Goal: Obtain resource: Obtain resource

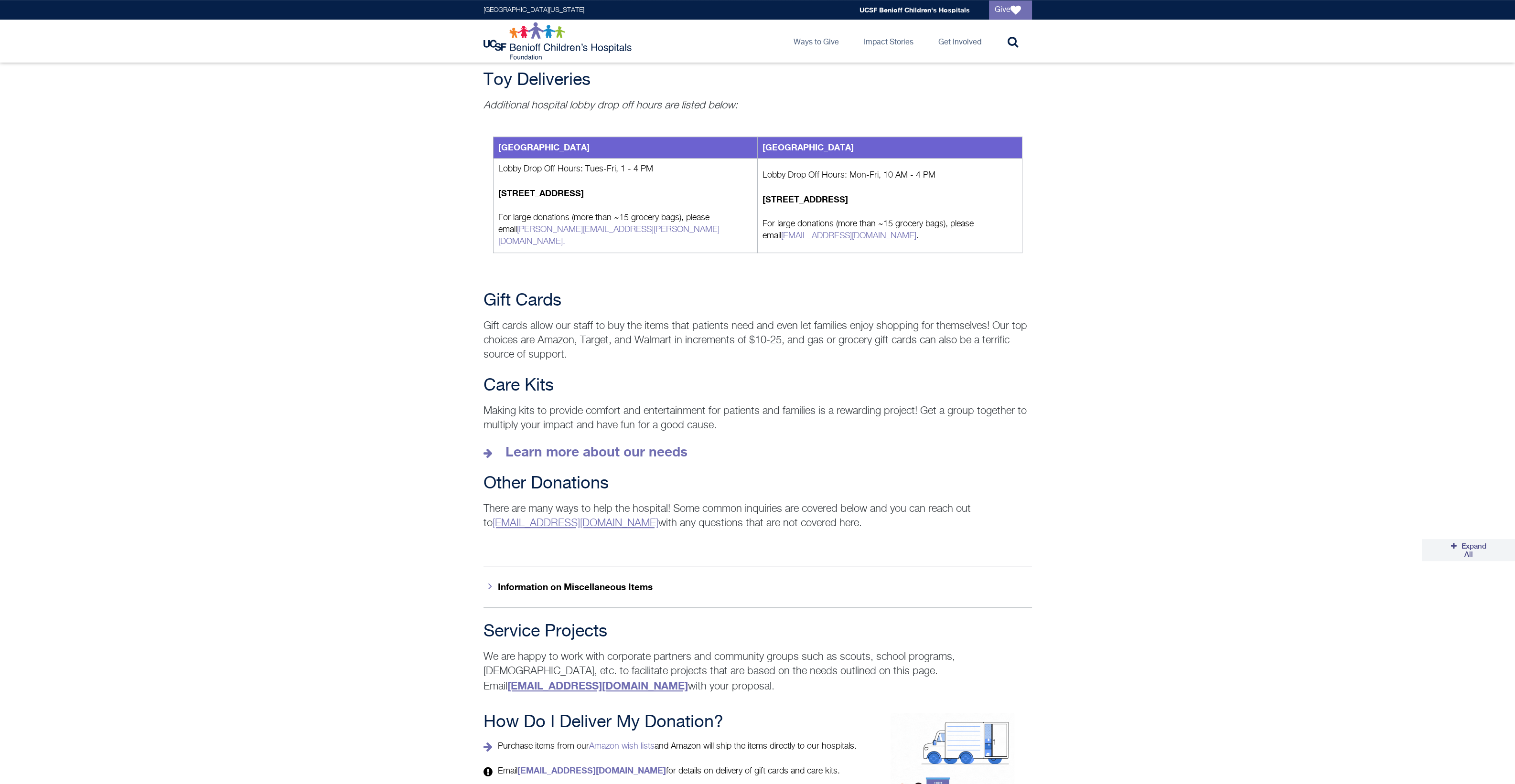
scroll to position [1094, 0]
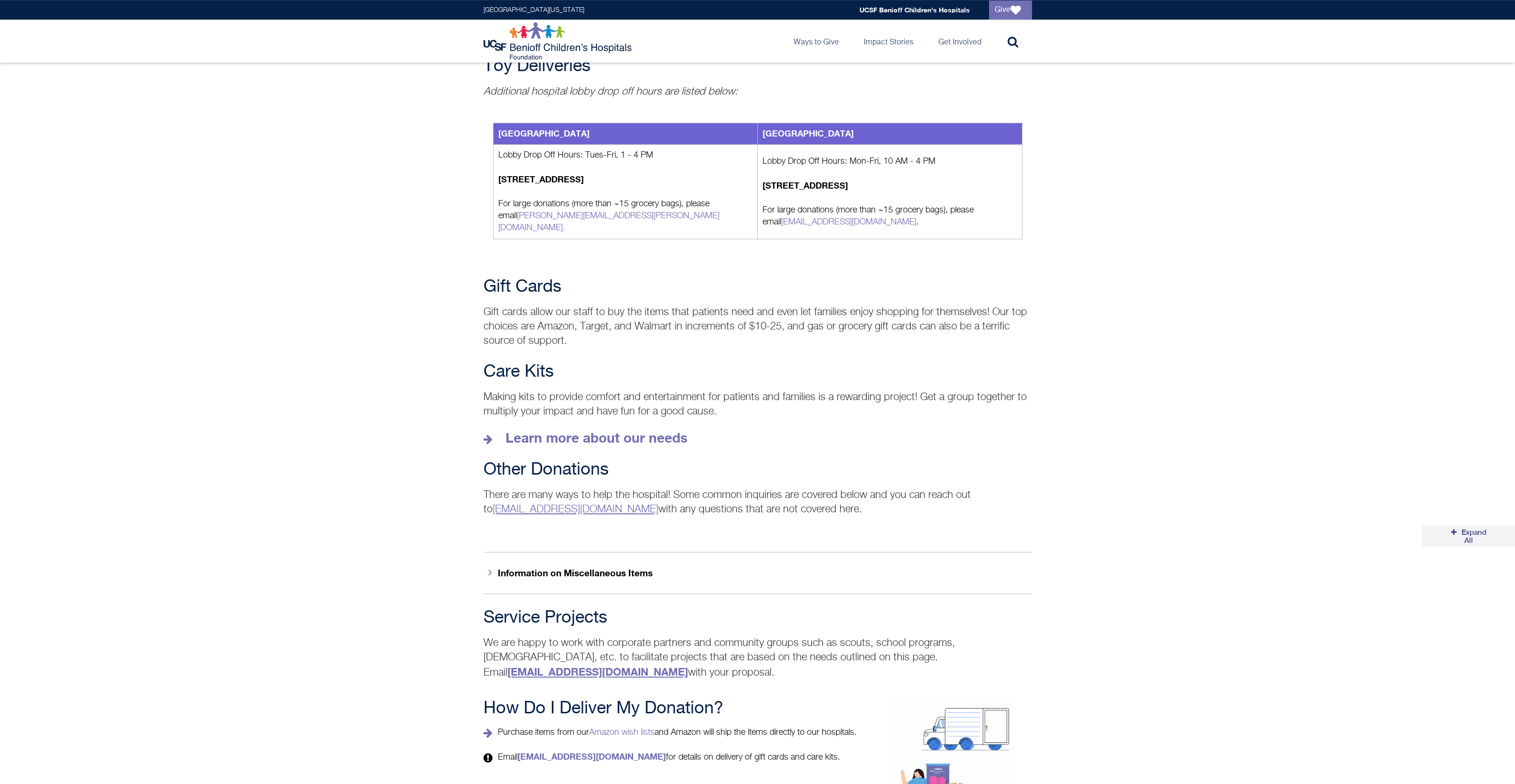
click at [492, 567] on icon "button" at bounding box center [490, 572] width 4 height 10
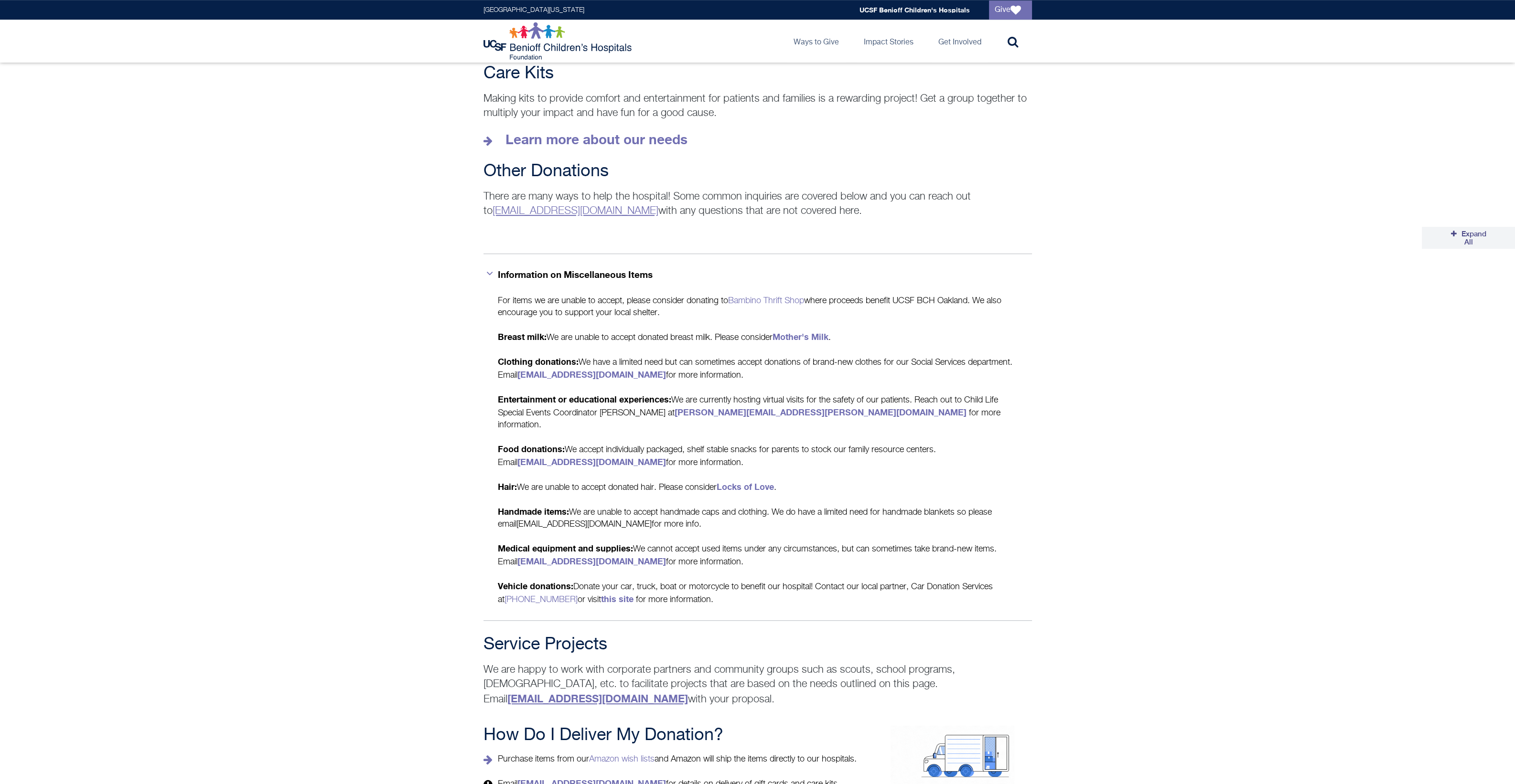
scroll to position [1492, 0]
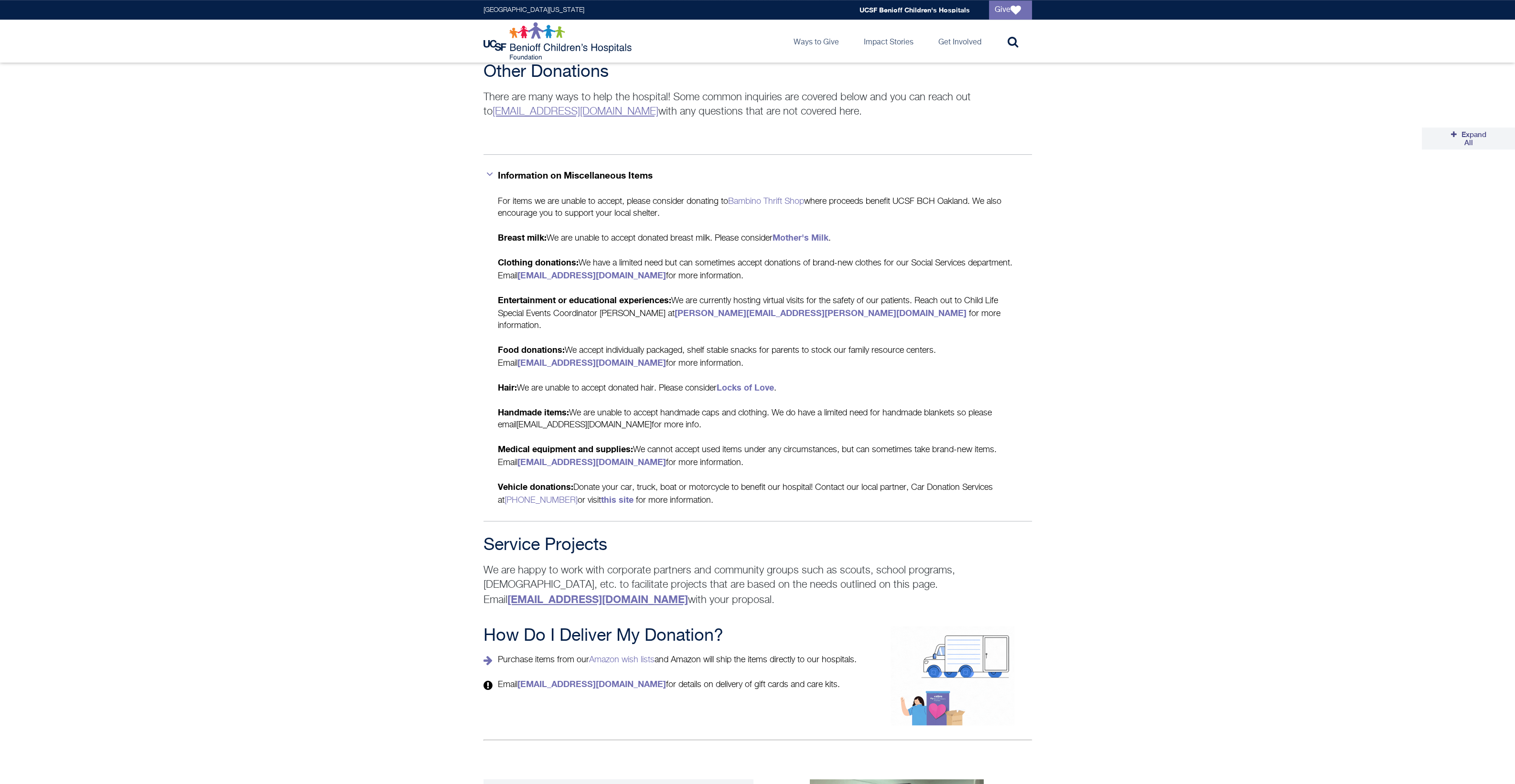
click at [688, 593] on strong "[EMAIL_ADDRESS][DOMAIN_NAME]" at bounding box center [598, 600] width 181 height 12
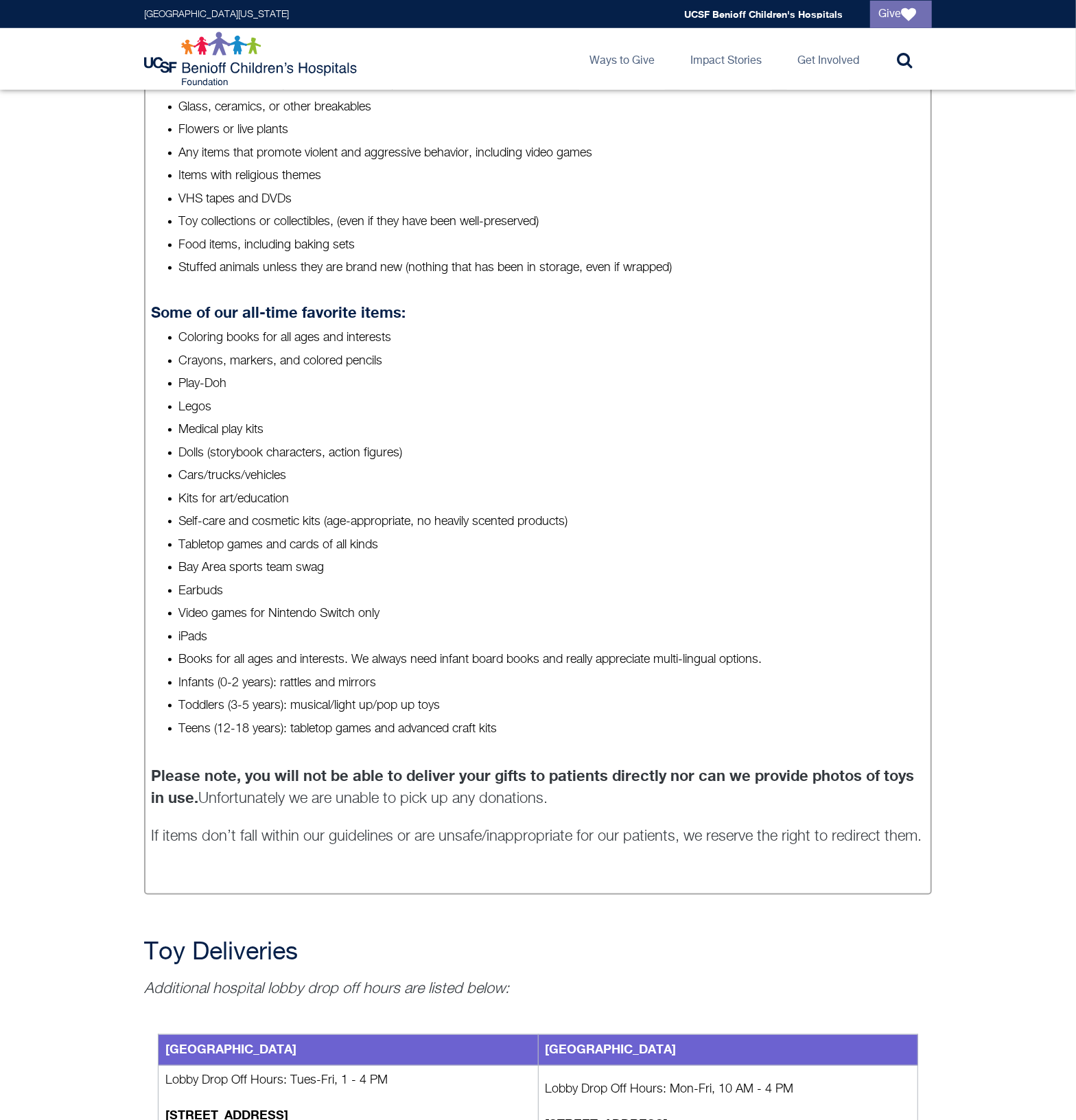
scroll to position [0, 0]
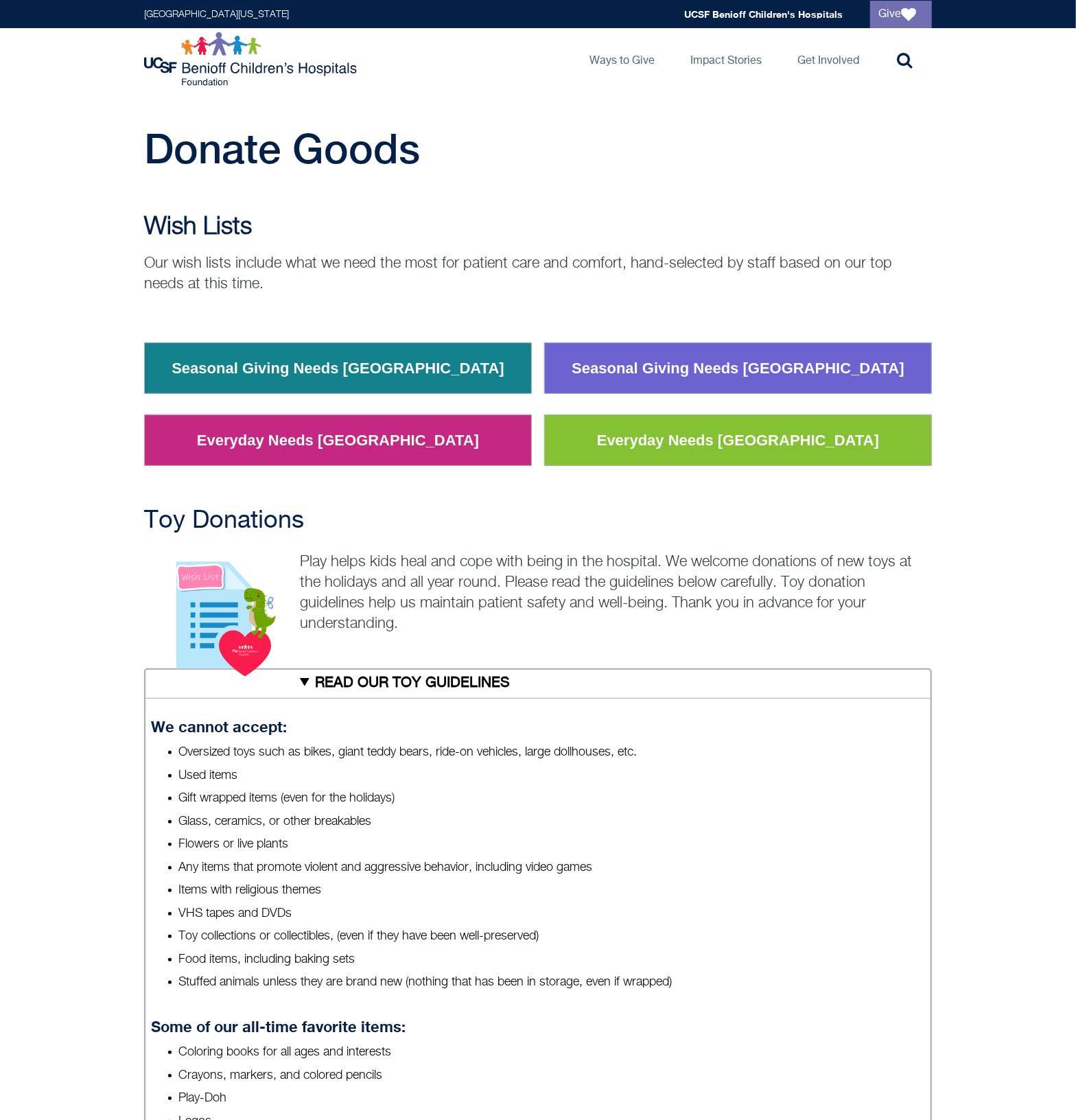
click at [686, 279] on p "Our wish lists include what we need the most for patient care and comfort, hand…" at bounding box center [538, 274] width 787 height 41
click at [357, 446] on link "Everyday Needs Oakland" at bounding box center [338, 440] width 303 height 36
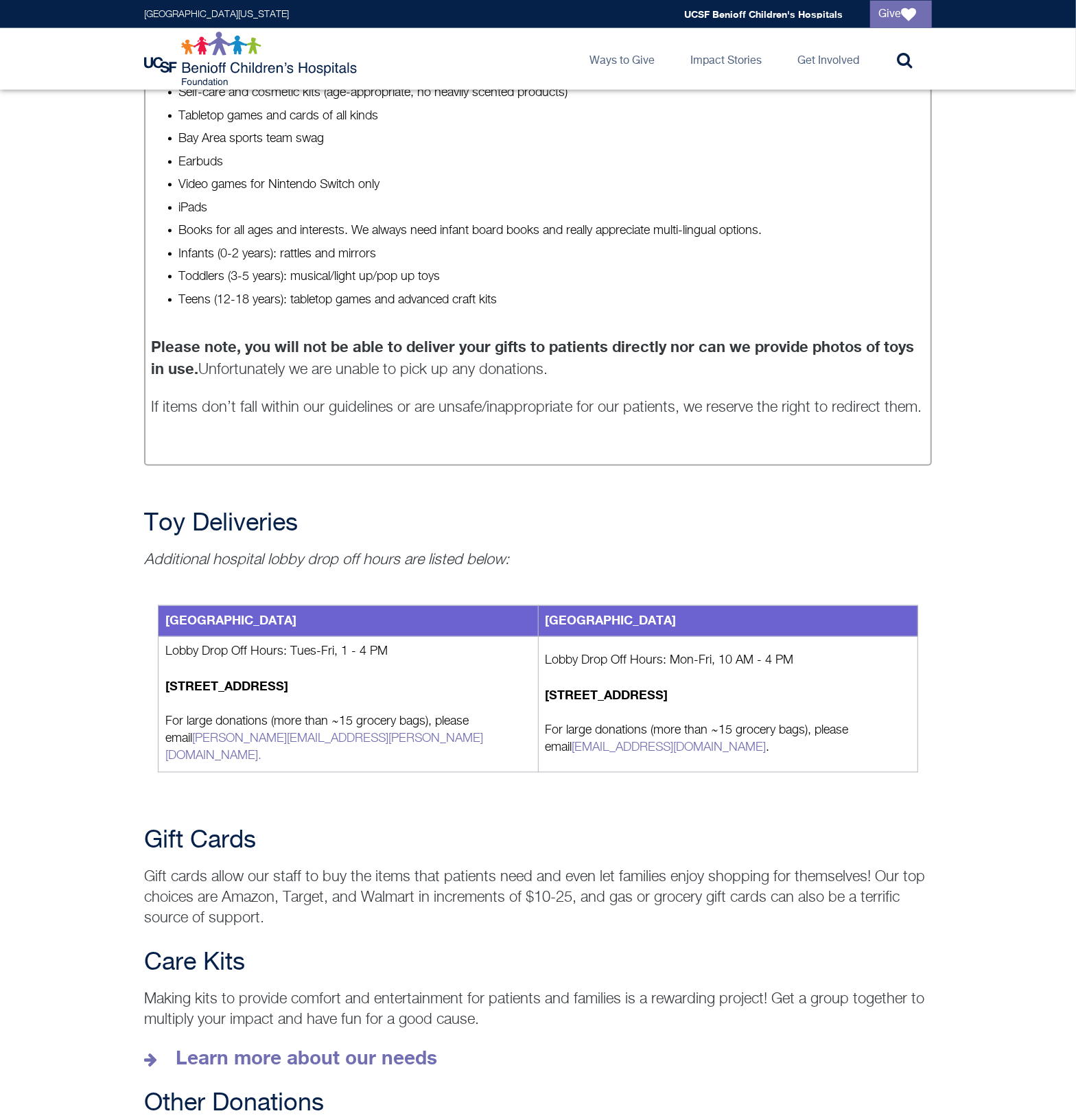
scroll to position [1286, 0]
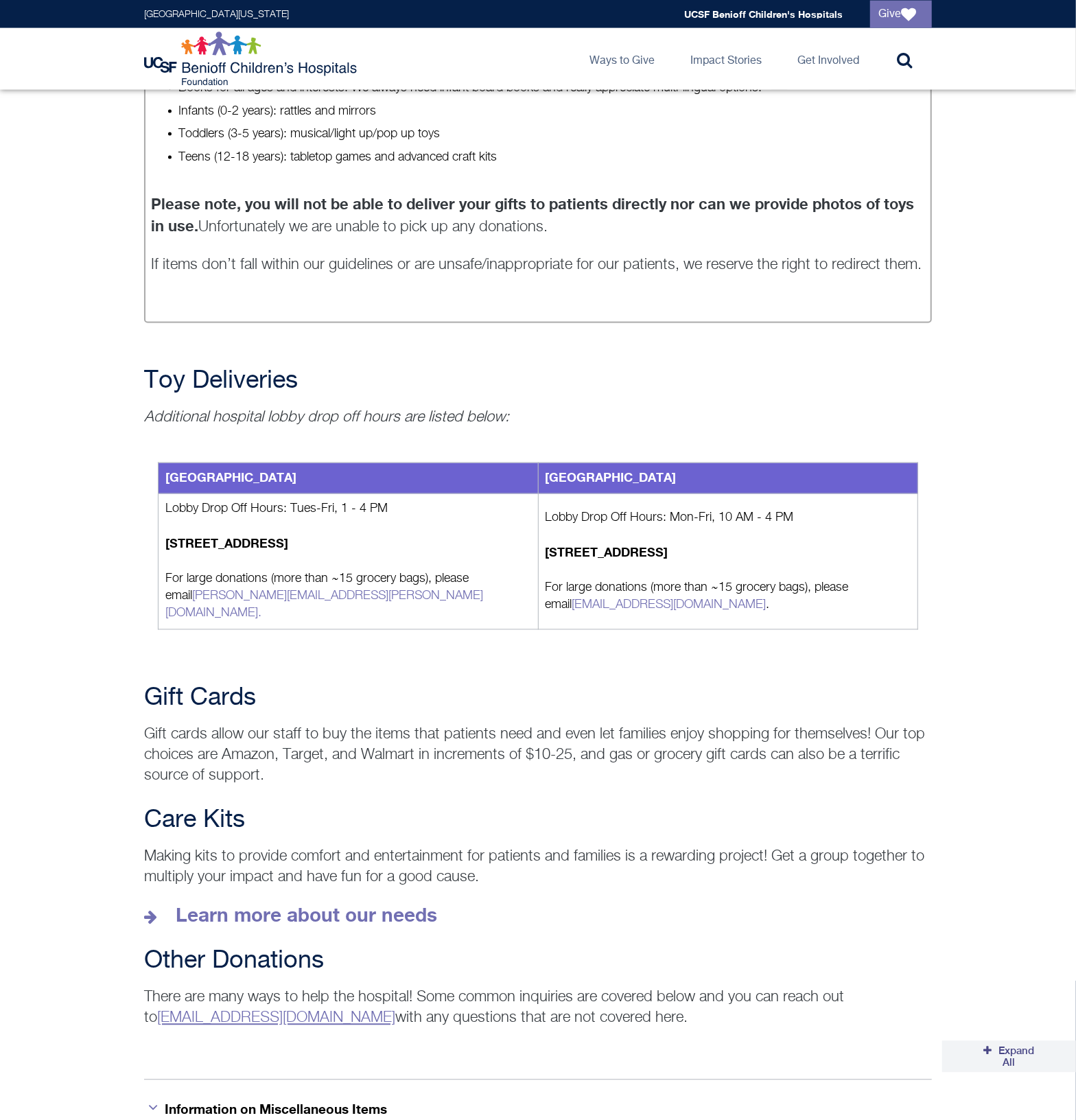
click at [418, 632] on div "Oakland Main Hospital San Francisco Children's Hospital Lobby Drop Off Hours: T…" at bounding box center [538, 546] width 787 height 236
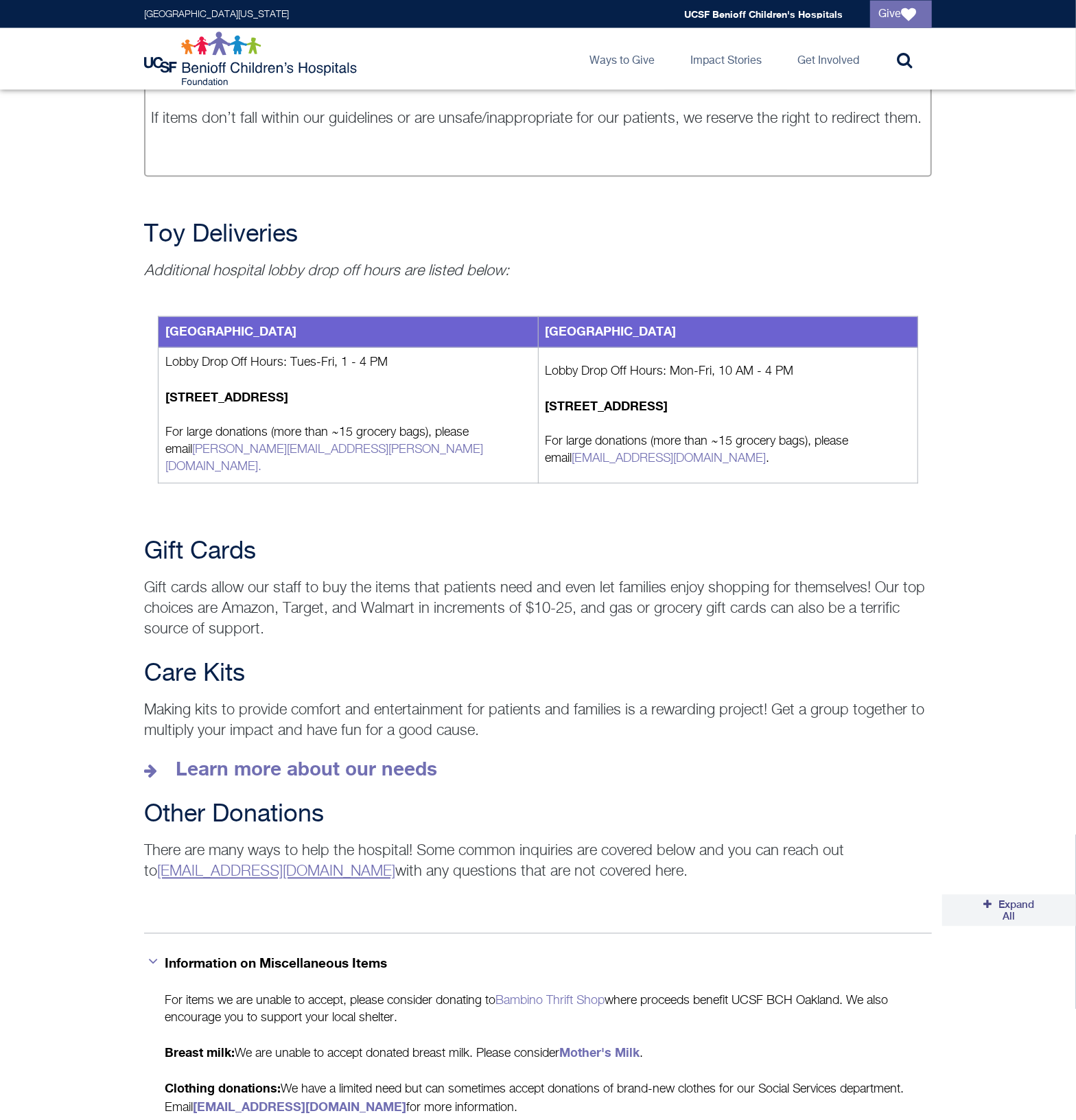
scroll to position [1572, 0]
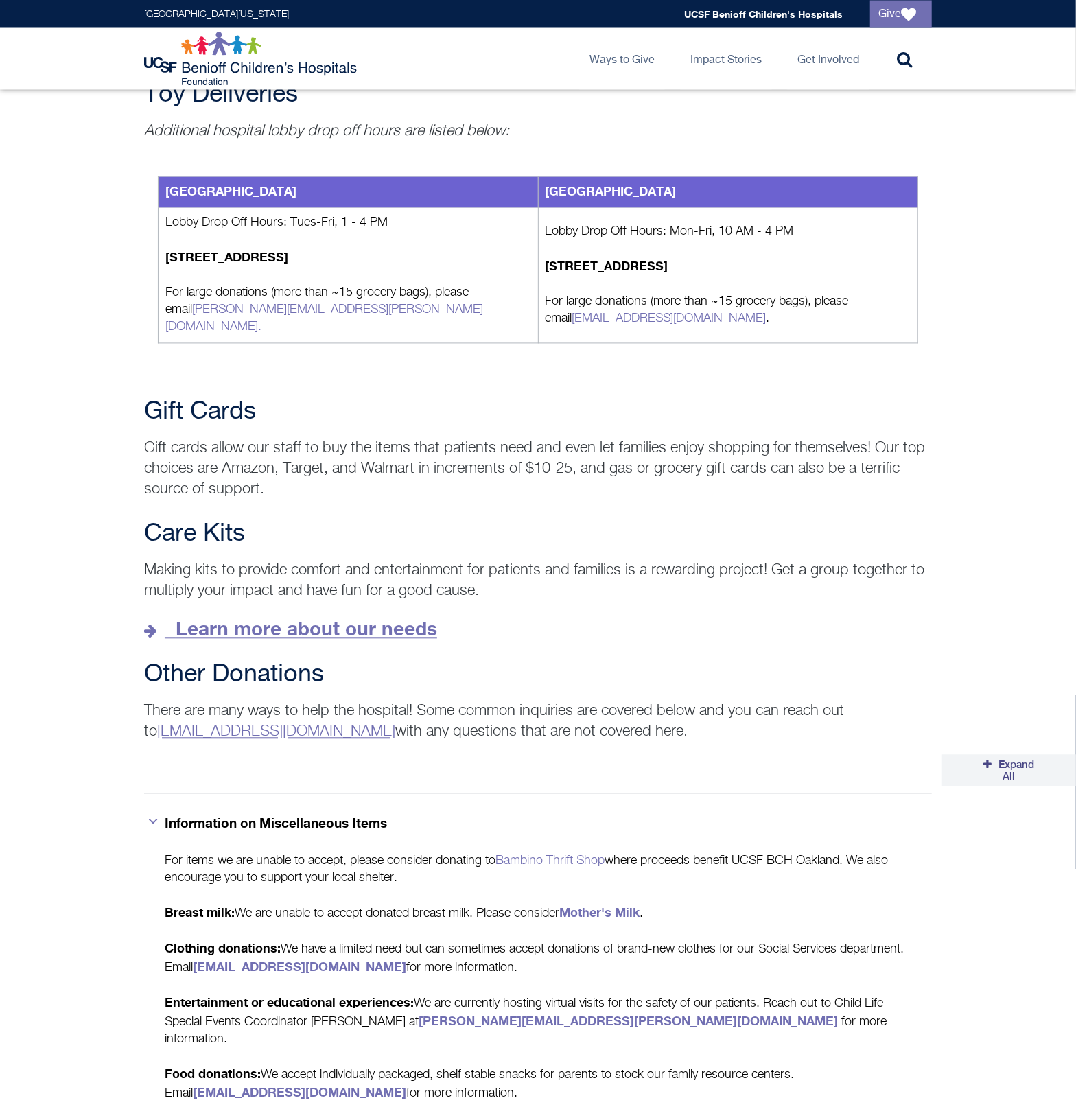
click at [384, 617] on strong "Learn more about our needs" at bounding box center [306, 629] width 261 height 23
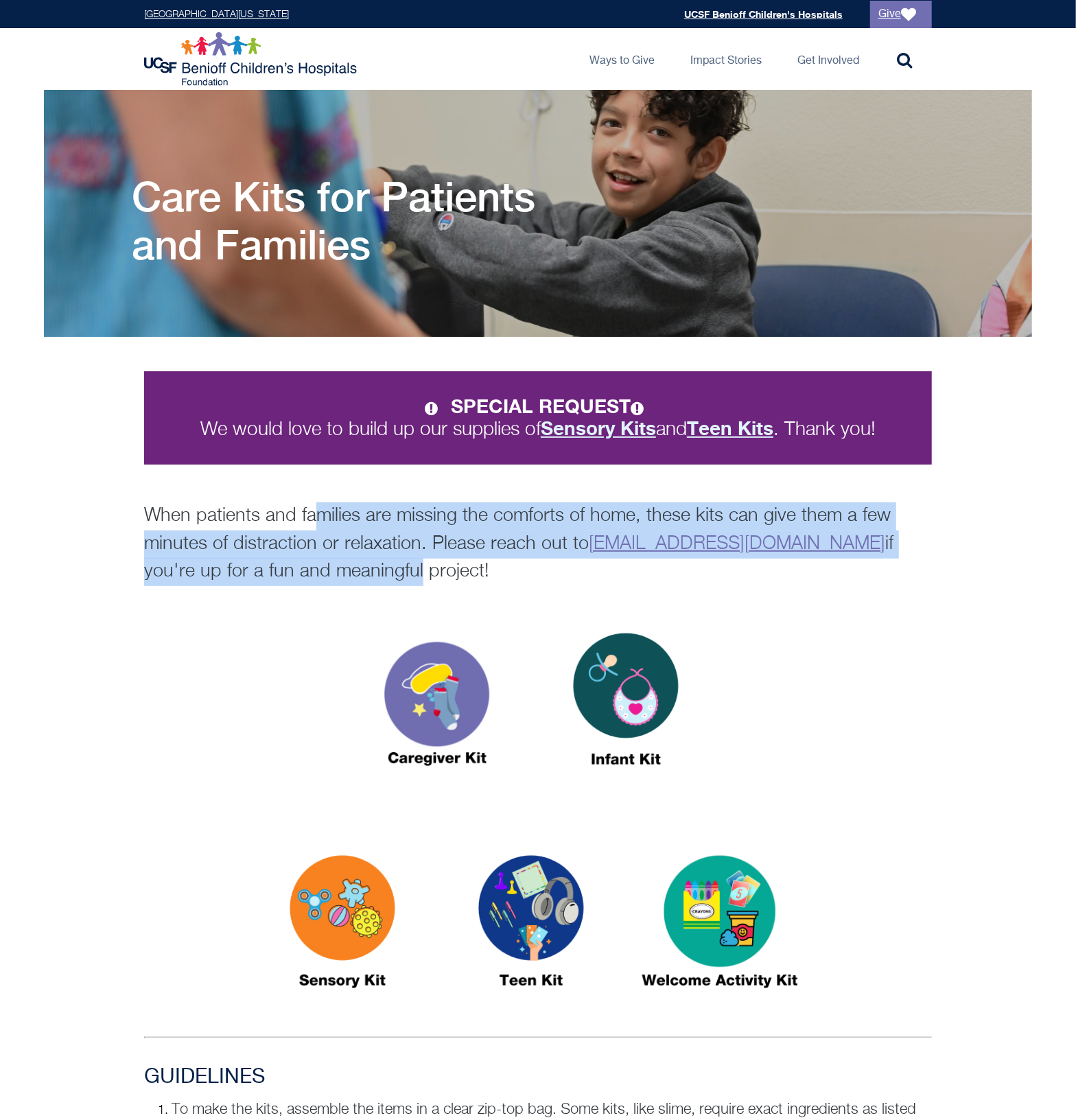
drag, startPoint x: 332, startPoint y: 557, endPoint x: 312, endPoint y: 511, distance: 50.2
click at [312, 511] on p "When patients and families are missing the comforts of home, these kits can giv…" at bounding box center [538, 544] width 787 height 83
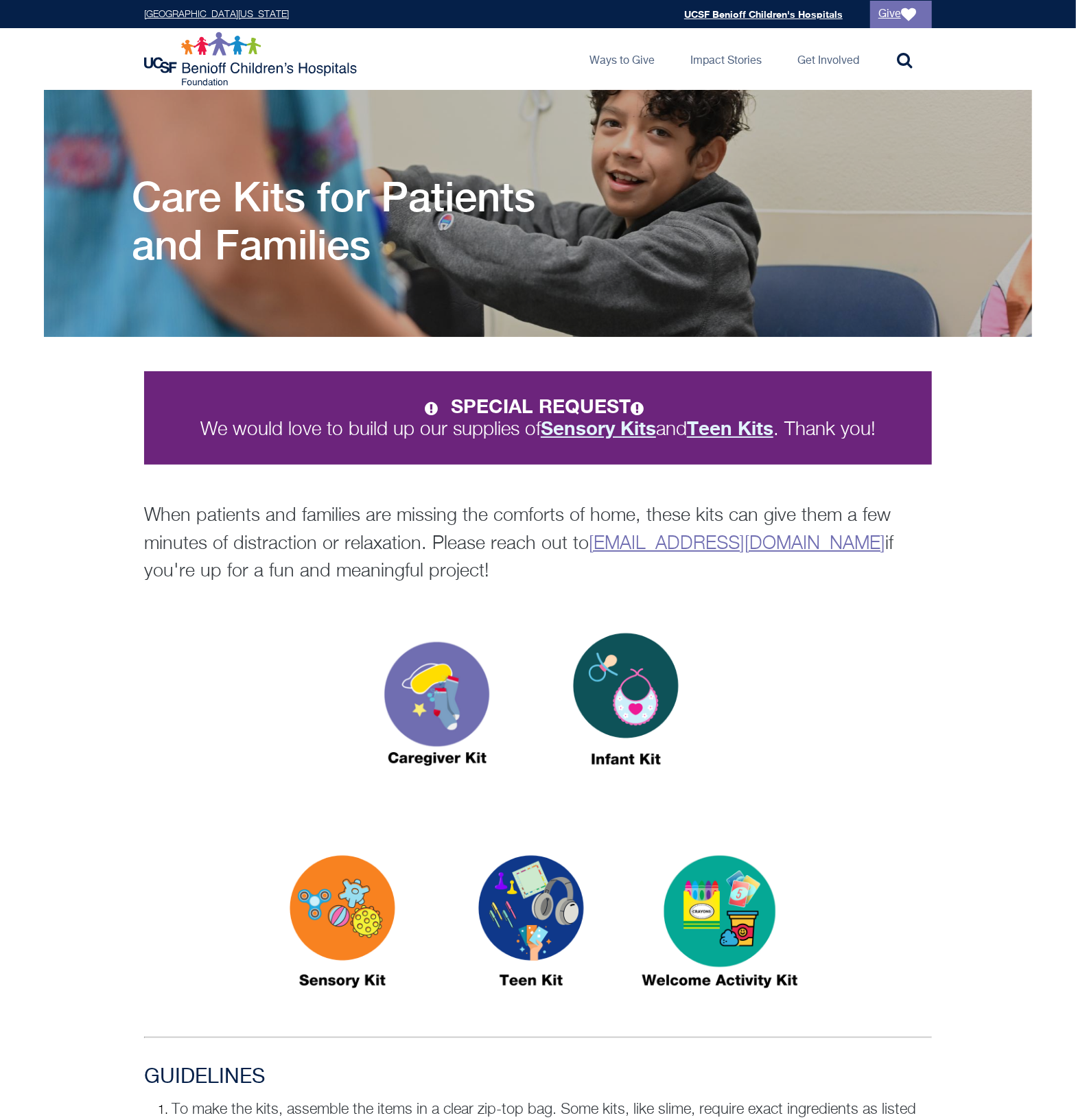
drag, startPoint x: 312, startPoint y: 511, endPoint x: 194, endPoint y: 523, distance: 118.6
click at [194, 523] on p "When patients and families are missing the comforts of home, these kits can giv…" at bounding box center [538, 544] width 787 height 83
drag, startPoint x: 278, startPoint y: 546, endPoint x: 286, endPoint y: 564, distance: 19.7
click at [279, 546] on p "When patients and families are missing the comforts of home, these kits can giv…" at bounding box center [538, 544] width 787 height 83
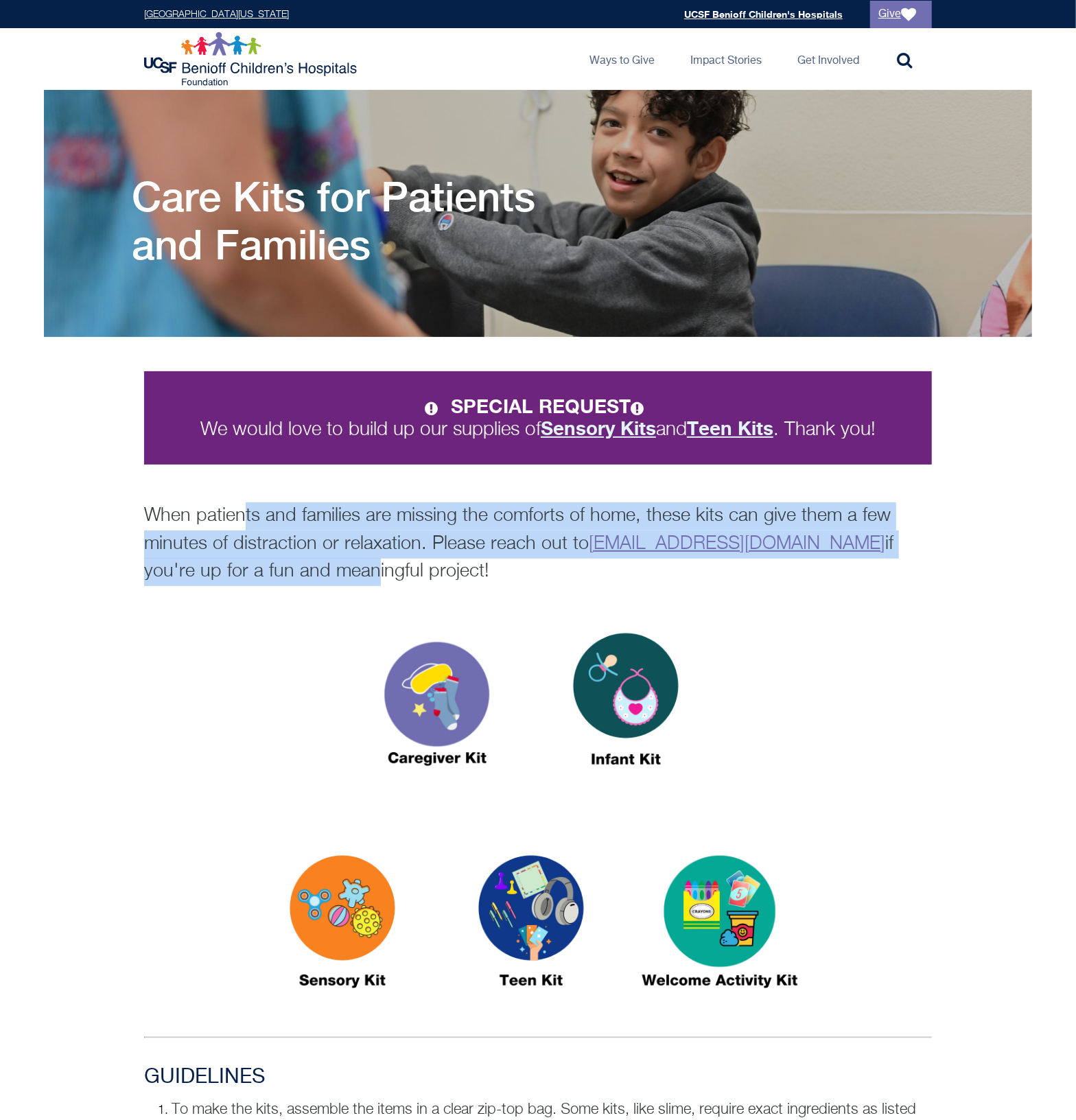
drag, startPoint x: 289, startPoint y: 571, endPoint x: 245, endPoint y: 509, distance: 76.0
click at [245, 509] on p "When patients and families are missing the comforts of home, these kits can giv…" at bounding box center [538, 544] width 787 height 83
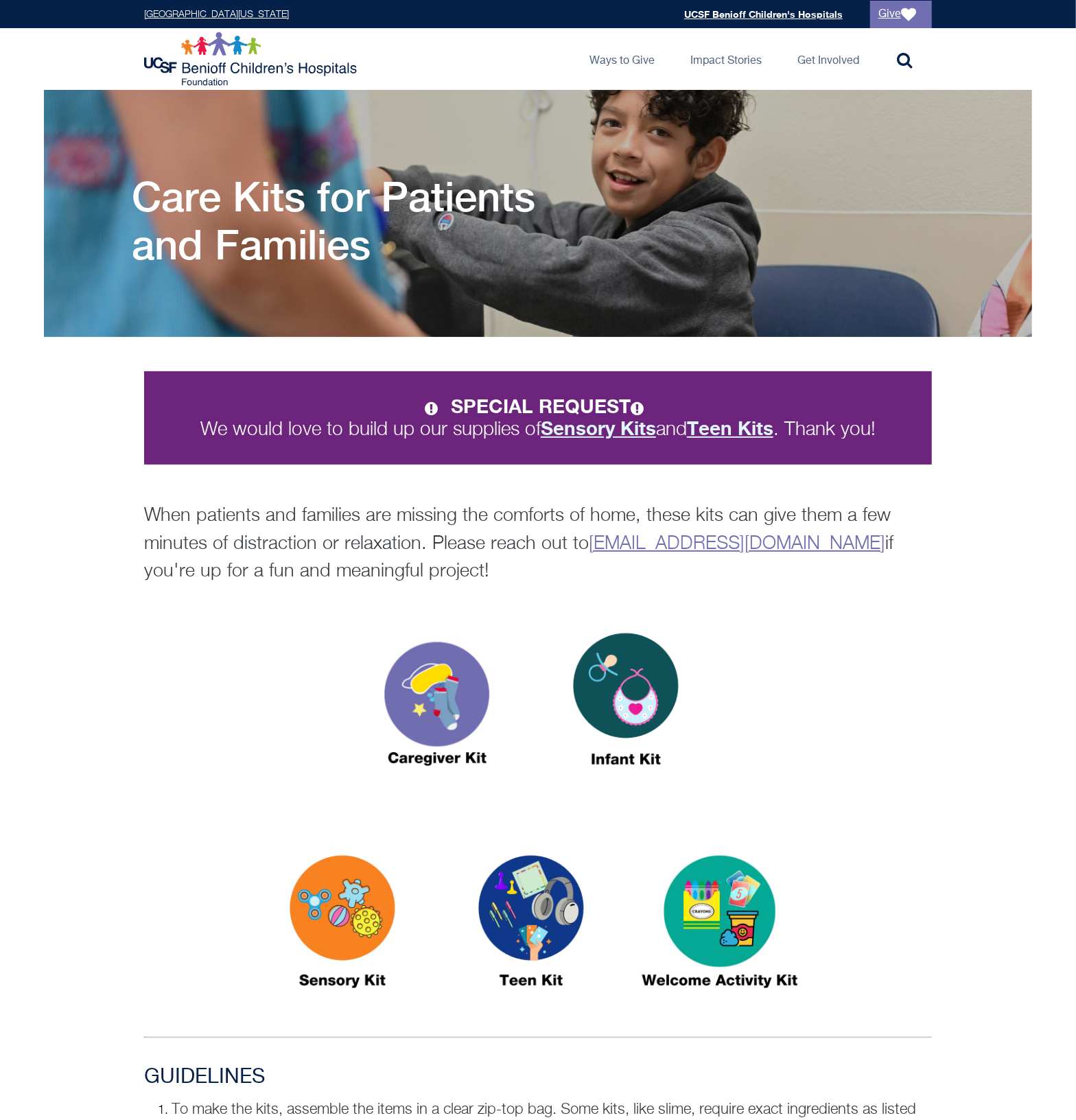
click at [146, 499] on div "SPECIAL REQUEST We would love to build up our supplies of Sensory Kits and Teen…" at bounding box center [538, 478] width 812 height 215
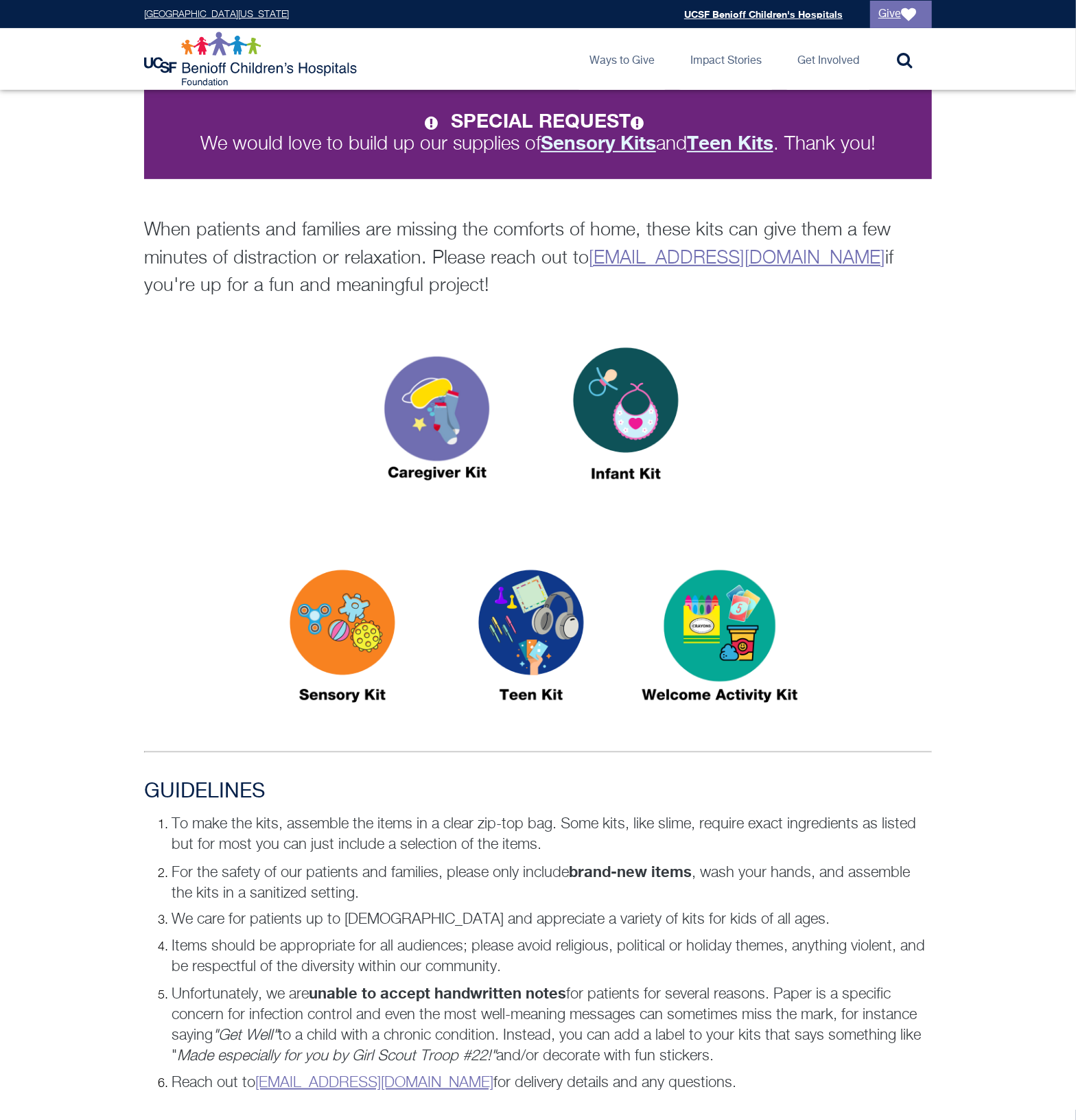
scroll to position [429, 0]
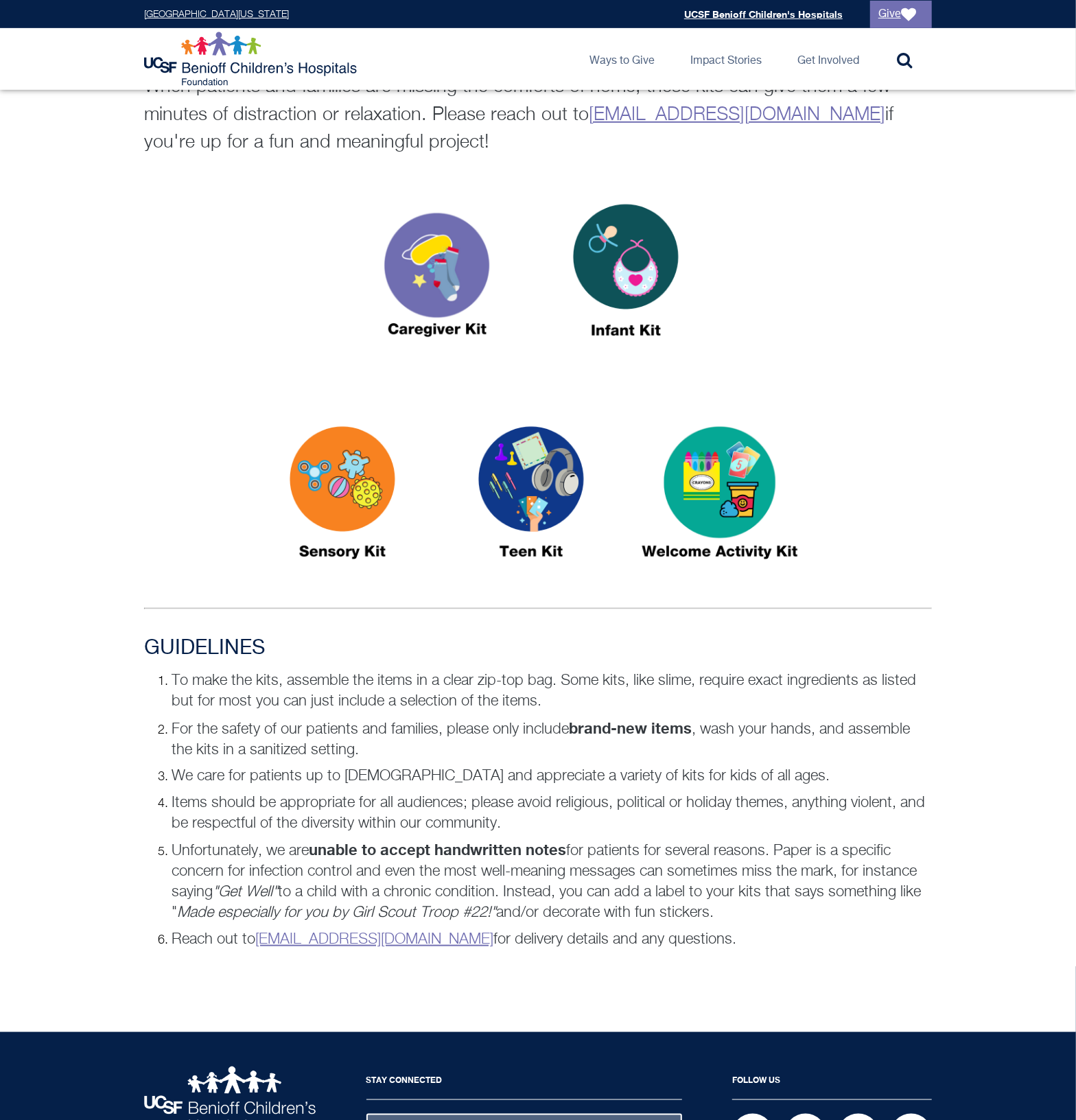
click at [75, 755] on div "GUIDELINES To make the kits, assemble the items in a clear zip-top bag. Some ki…" at bounding box center [538, 806] width 1076 height 341
click at [538, 544] on img at bounding box center [531, 498] width 172 height 197
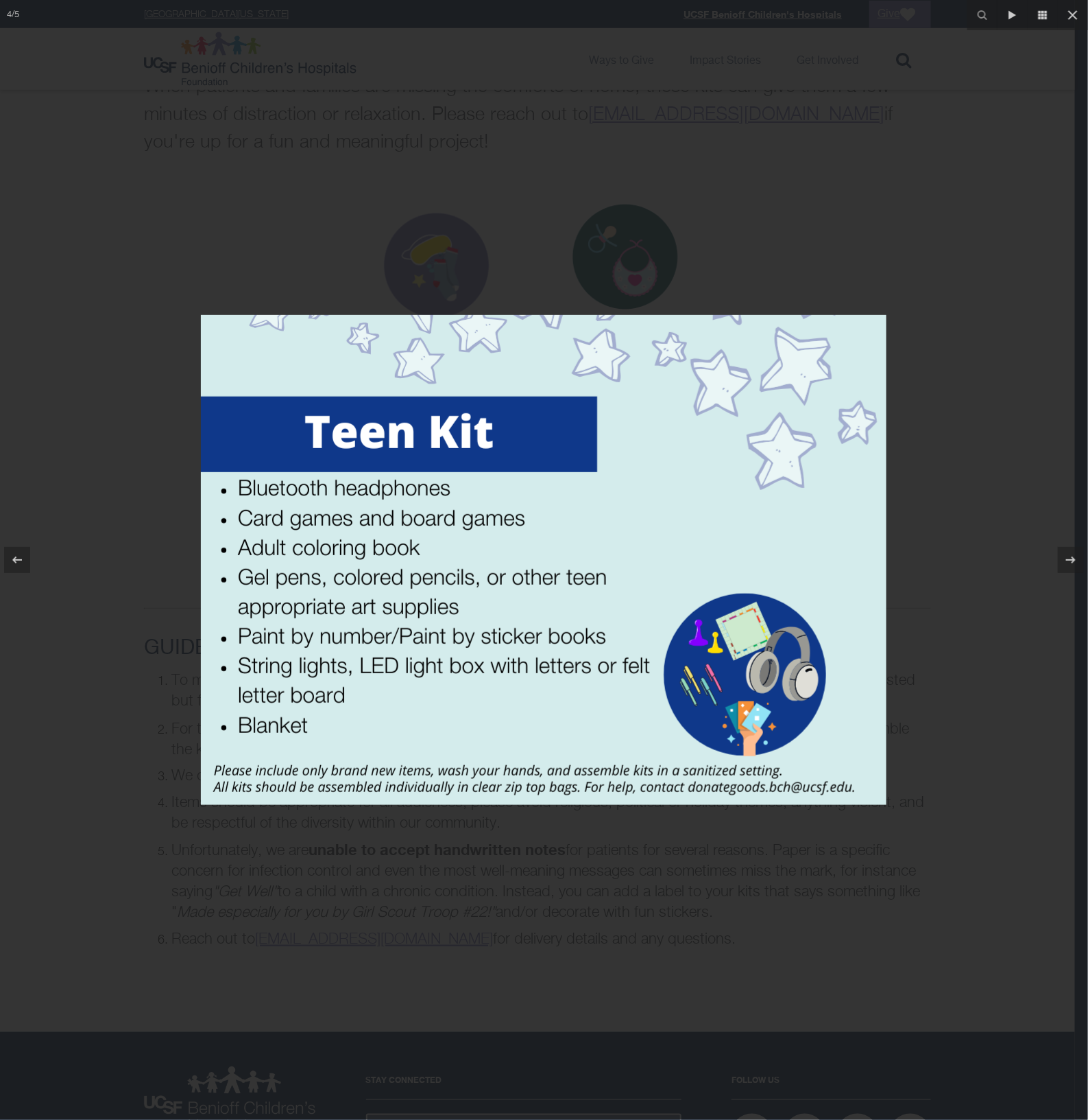
click at [858, 135] on div at bounding box center [544, 560] width 1088 height 1120
